Goal: Navigation & Orientation: Find specific page/section

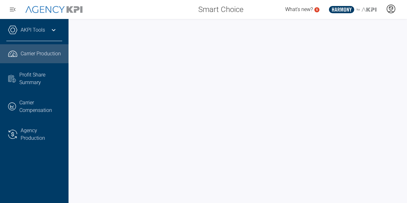
click at [392, 11] on icon at bounding box center [391, 9] width 10 height 10
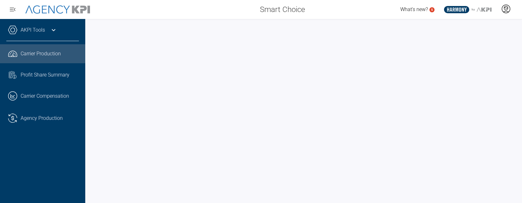
click at [506, 9] on icon at bounding box center [506, 9] width 10 height 10
